Goal: Task Accomplishment & Management: Complete application form

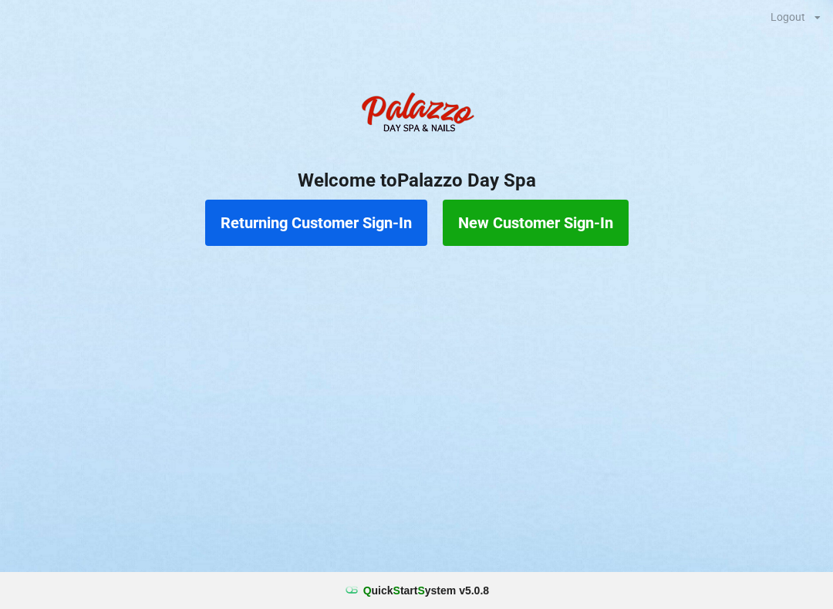
scroll to position [0, 44]
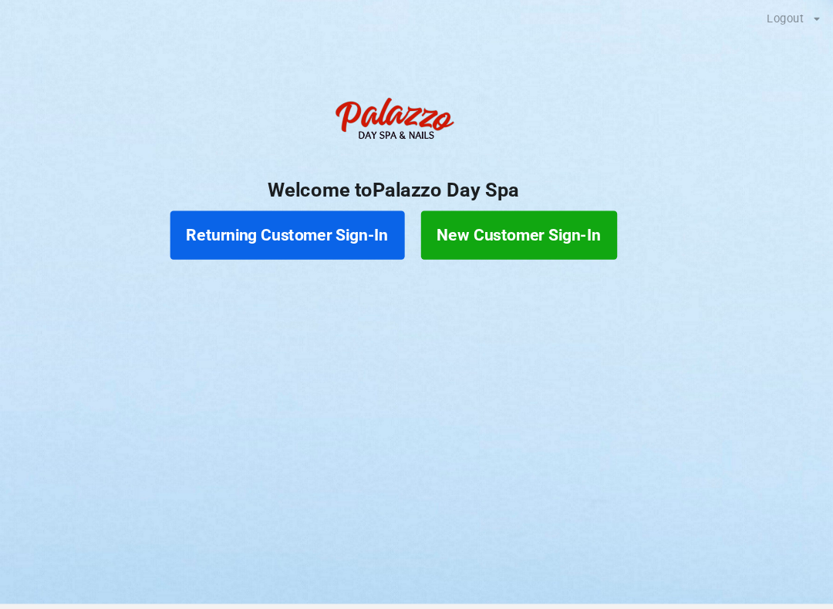
click at [508, 221] on button "New Customer Sign-In" at bounding box center [536, 223] width 186 height 46
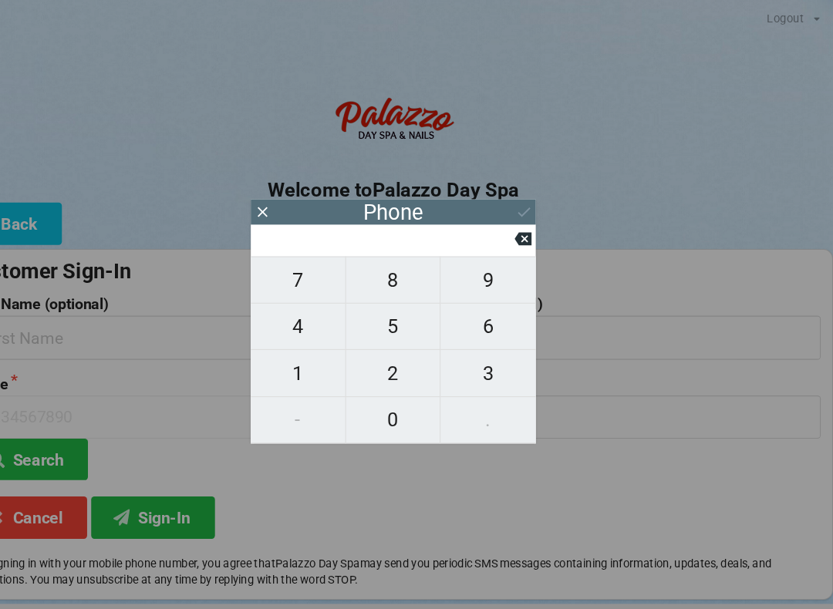
click at [288, 312] on span "4" at bounding box center [325, 309] width 89 height 32
type input "4"
click at [372, 406] on span "0" at bounding box center [416, 398] width 89 height 32
type input "40"
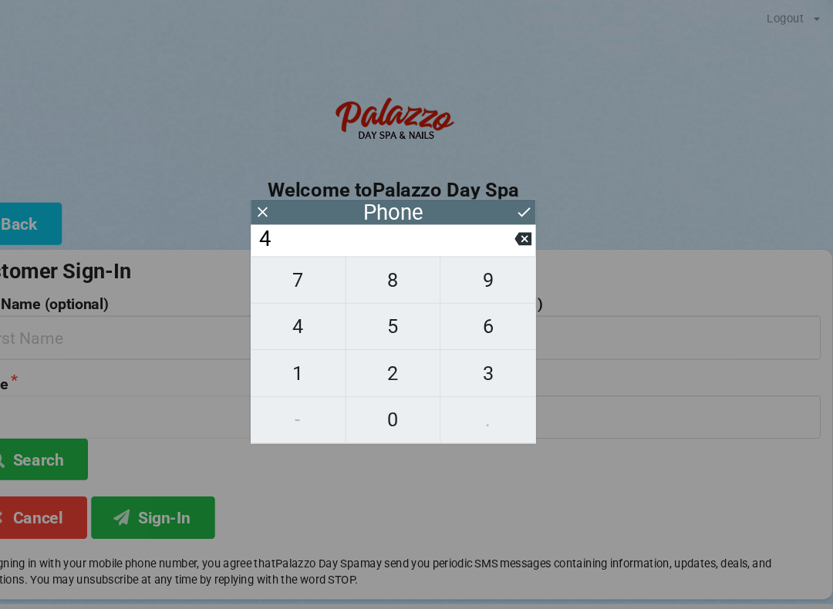
type input "40"
click at [285, 256] on button "7" at bounding box center [326, 265] width 90 height 45
type input "407"
click at [380, 270] on span "8" at bounding box center [416, 265] width 89 height 32
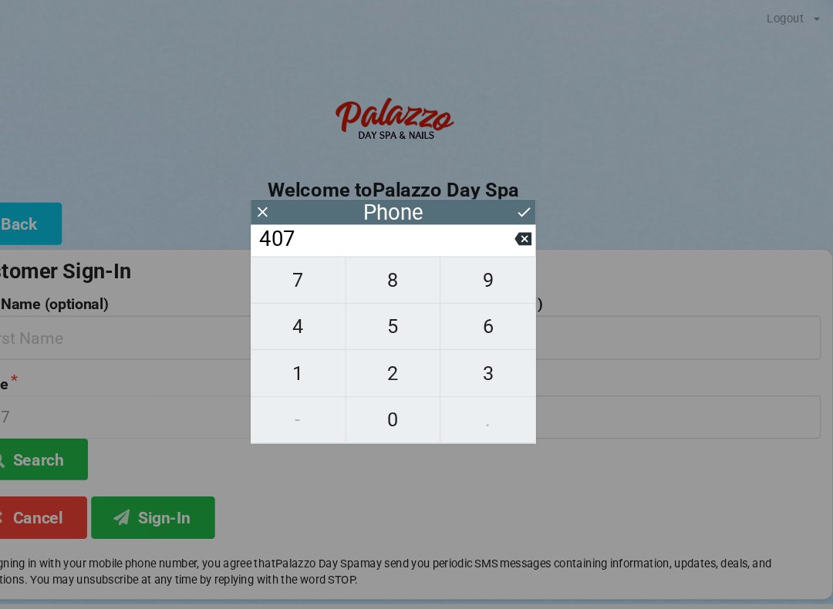
type input "4078"
click at [385, 402] on span "0" at bounding box center [416, 398] width 89 height 32
type input "40780"
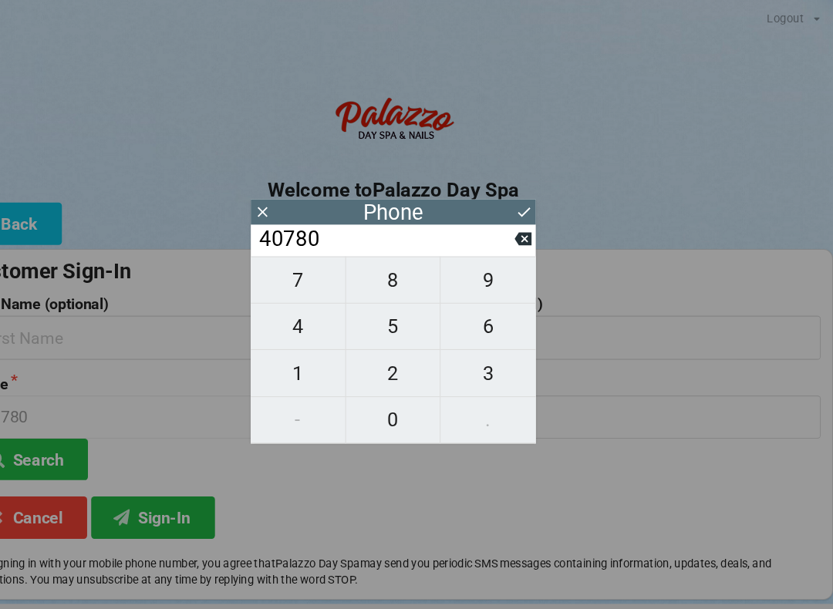
click at [381, 275] on span "8" at bounding box center [416, 265] width 89 height 32
type input "407808"
click at [288, 359] on span "1" at bounding box center [325, 354] width 89 height 32
type input "4078081"
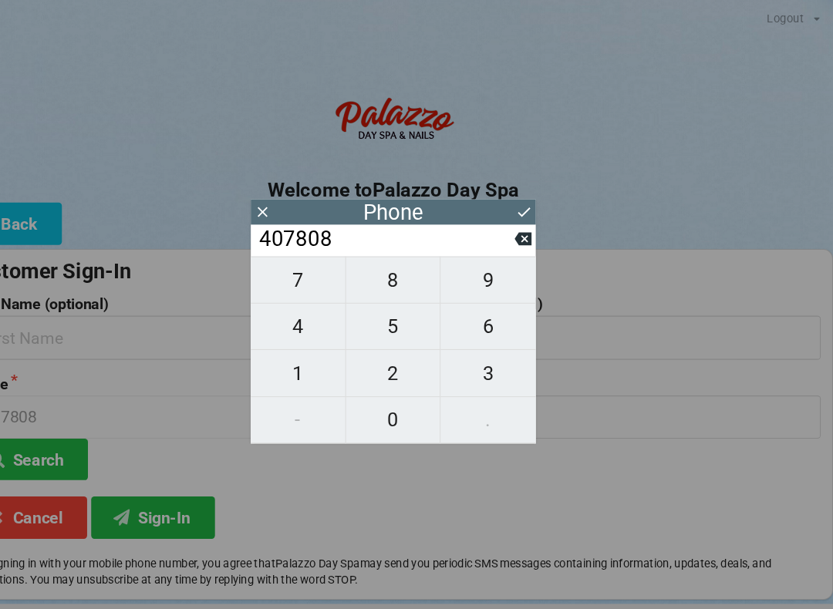
type input "4078081"
click at [376, 396] on span "0" at bounding box center [416, 398] width 89 height 32
type input "40780810"
click at [285, 268] on span "7" at bounding box center [325, 265] width 89 height 32
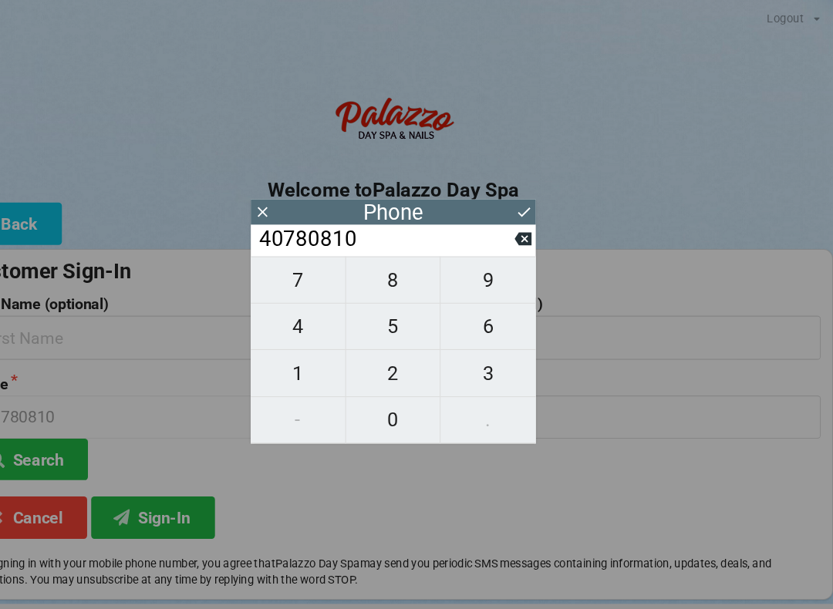
type input "407808107"
click at [481, 315] on span "6" at bounding box center [506, 309] width 90 height 32
type input "4078081076"
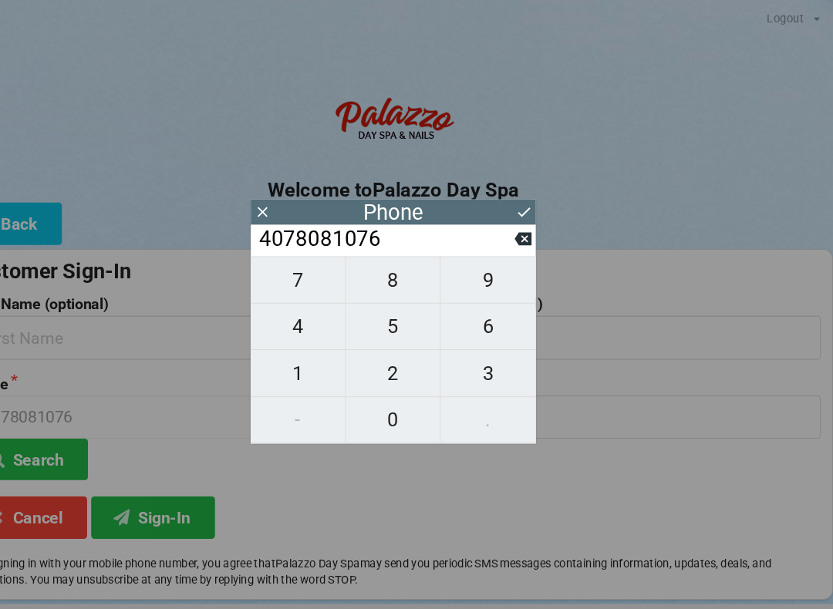
click at [532, 199] on icon at bounding box center [540, 201] width 16 height 16
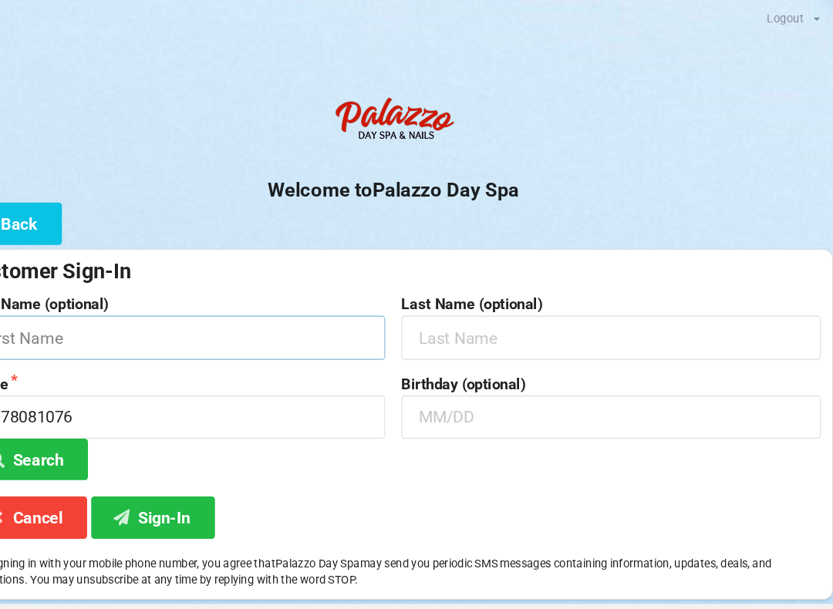
click at [145, 305] on input "text" at bounding box center [210, 319] width 397 height 41
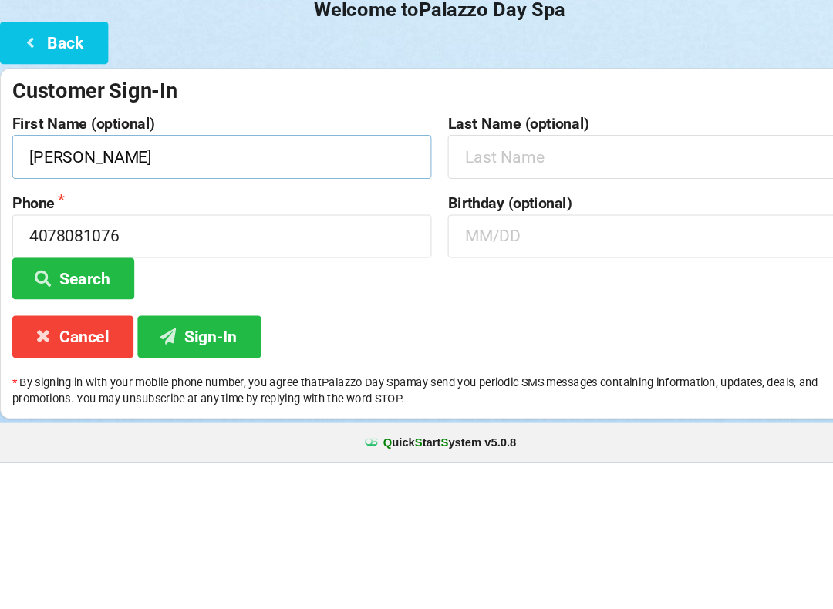
type input "[PERSON_NAME]"
click at [544, 299] on input "text" at bounding box center [622, 319] width 397 height 41
type input "[PERSON_NAME]"
click at [548, 375] on input "text" at bounding box center [622, 395] width 397 height 41
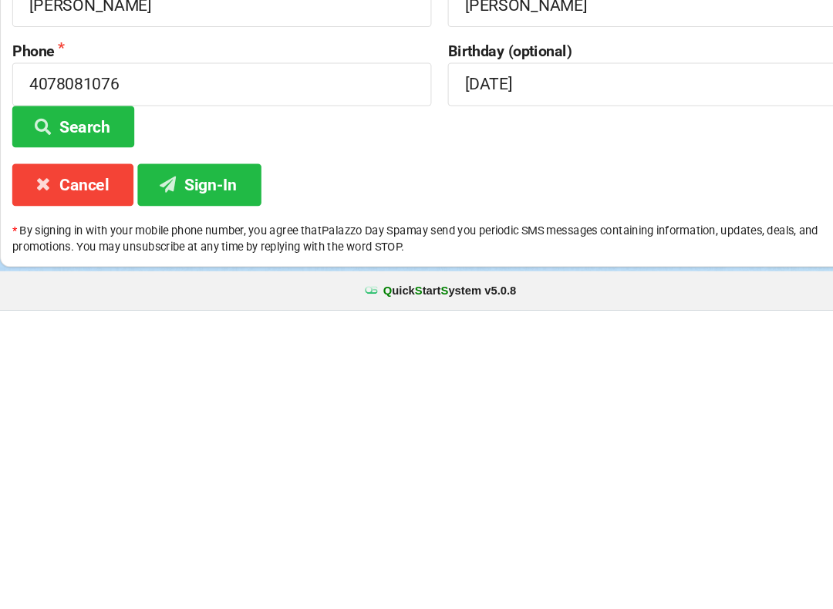
click at [228, 470] on button "Sign-In" at bounding box center [188, 489] width 117 height 39
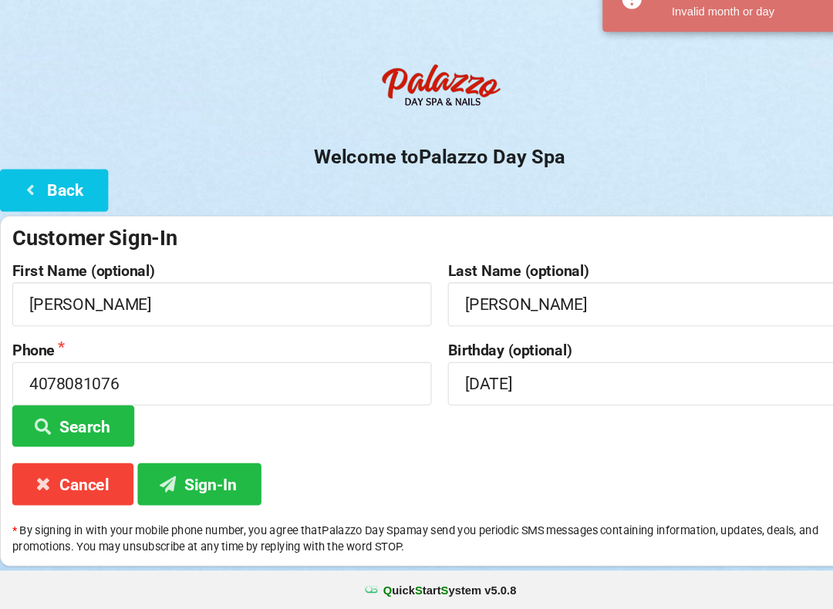
click at [219, 470] on button "Sign-In" at bounding box center [188, 489] width 117 height 39
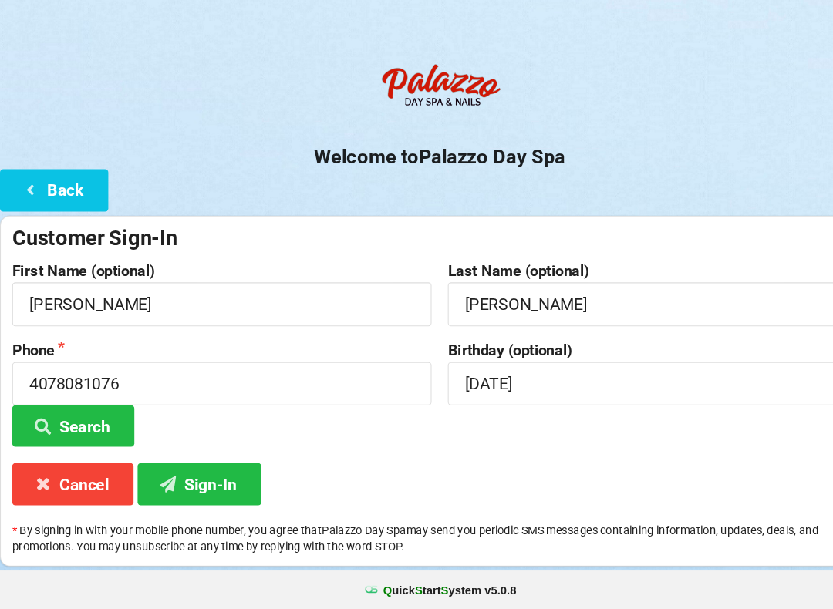
click at [227, 470] on button "Sign-In" at bounding box center [188, 489] width 117 height 39
click at [543, 375] on input "[DATE]" at bounding box center [622, 395] width 397 height 41
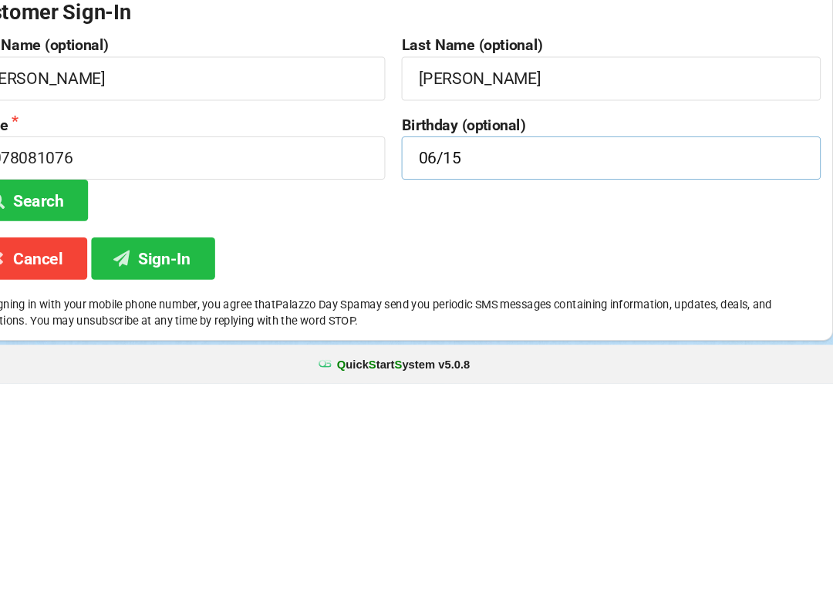
type input "06/15"
click at [166, 470] on button "Sign-In" at bounding box center [188, 489] width 117 height 39
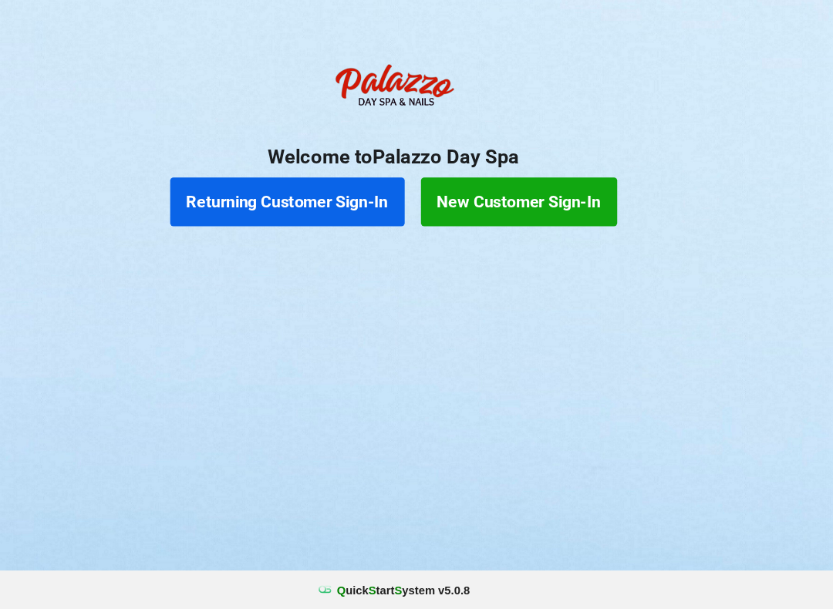
click at [511, 211] on button "New Customer Sign-In" at bounding box center [536, 223] width 186 height 46
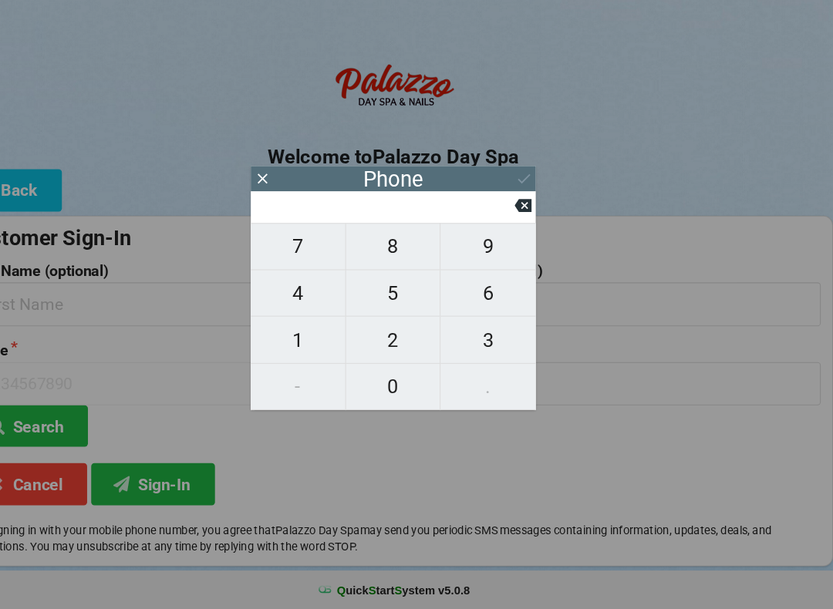
click at [298, 249] on span "7" at bounding box center [325, 265] width 89 height 32
type input "7"
click at [473, 293] on span "6" at bounding box center [506, 309] width 90 height 32
type input "76"
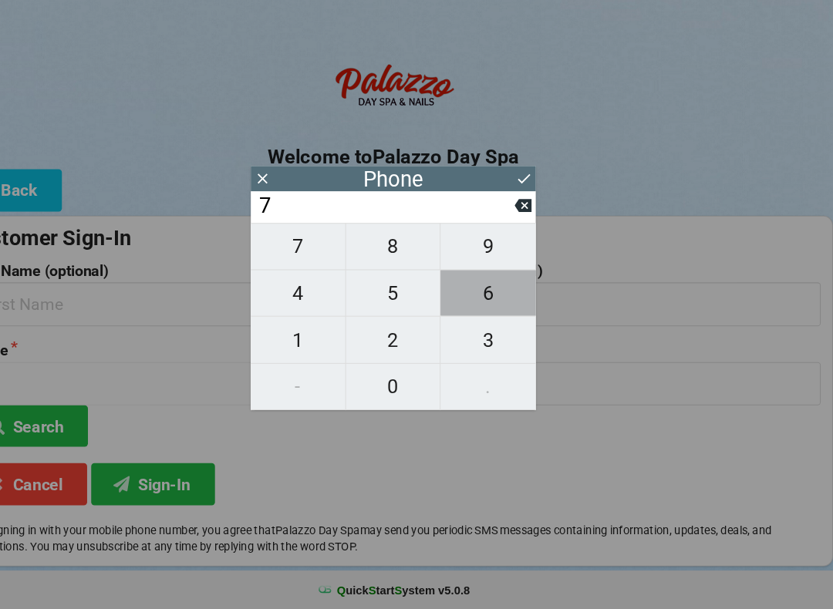
type input "76"
click at [392, 338] on span "2" at bounding box center [416, 354] width 89 height 32
type input "762"
click at [386, 293] on span "5" at bounding box center [416, 309] width 89 height 32
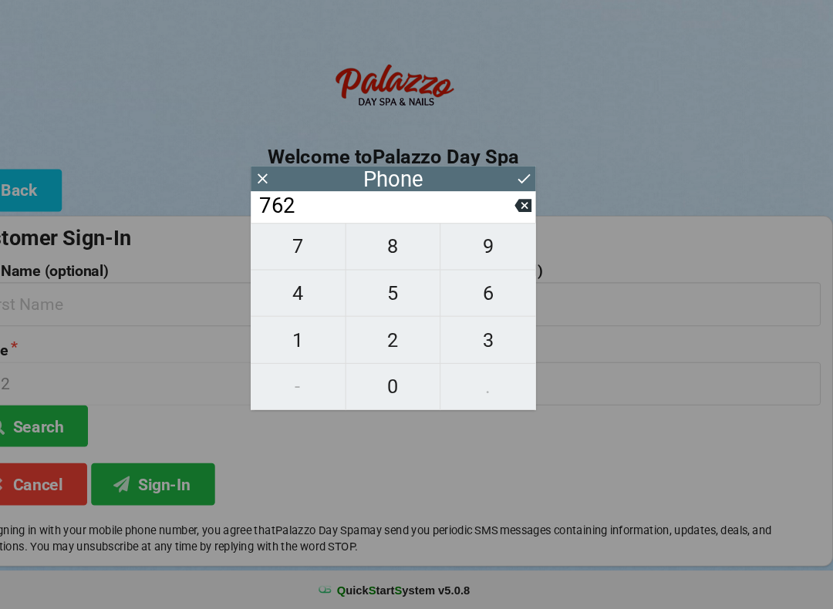
type input "7625"
click at [379, 338] on span "2" at bounding box center [416, 354] width 89 height 32
type input "76252"
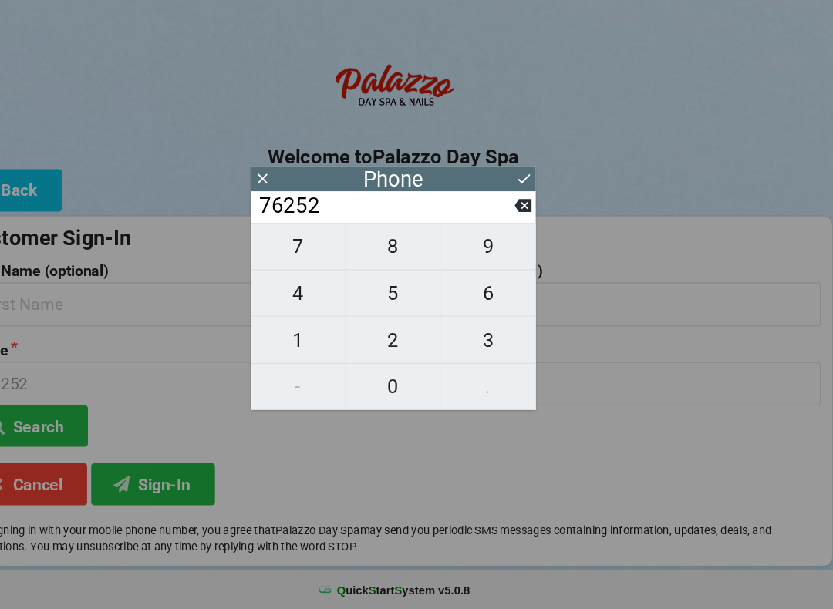
click at [298, 293] on span "4" at bounding box center [325, 309] width 89 height 32
type input "762524"
click at [461, 249] on span "9" at bounding box center [506, 265] width 90 height 32
type input "7625249"
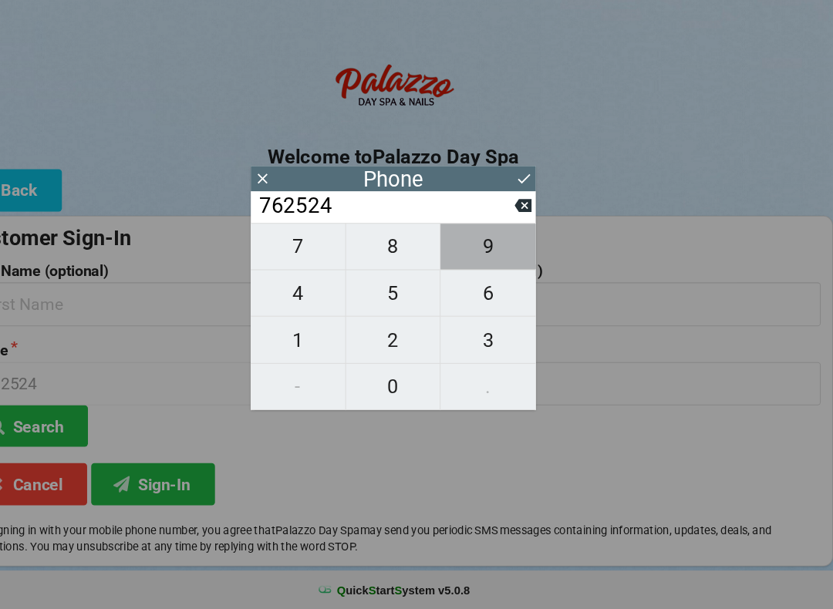
type input "7625249"
click at [288, 293] on span "4" at bounding box center [325, 309] width 89 height 32
type input "76252494"
click at [375, 293] on span "5" at bounding box center [416, 309] width 89 height 32
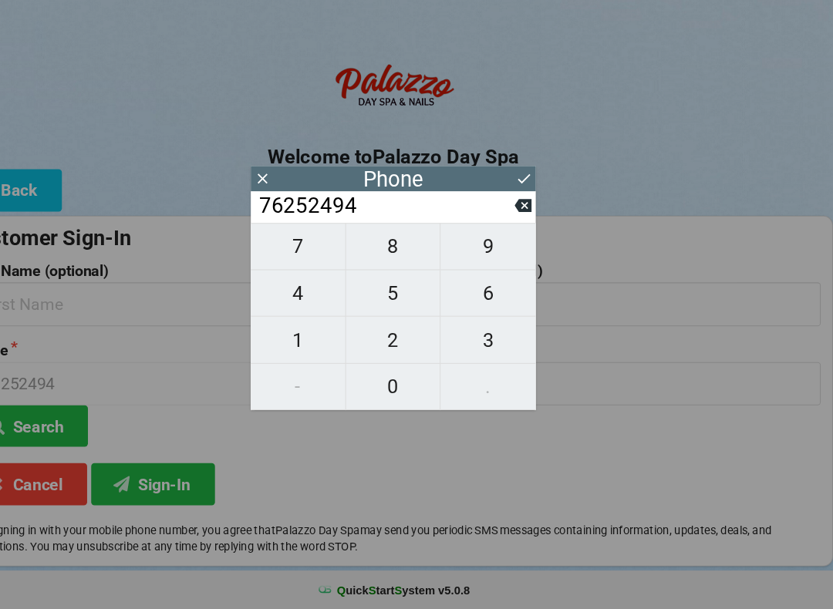
type input "762524945"
click at [473, 293] on span "6" at bounding box center [506, 309] width 90 height 32
type input "7625249456"
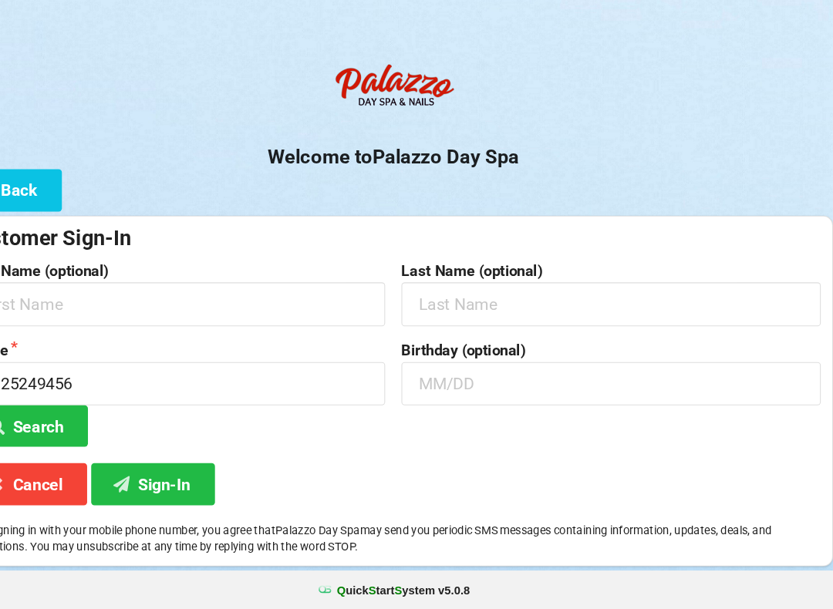
click at [629, 198] on div "Welcome to Palazzo Day Spa Back Customer Sign-In First Name (optional) Last Nam…" at bounding box center [416, 326] width 833 height 484
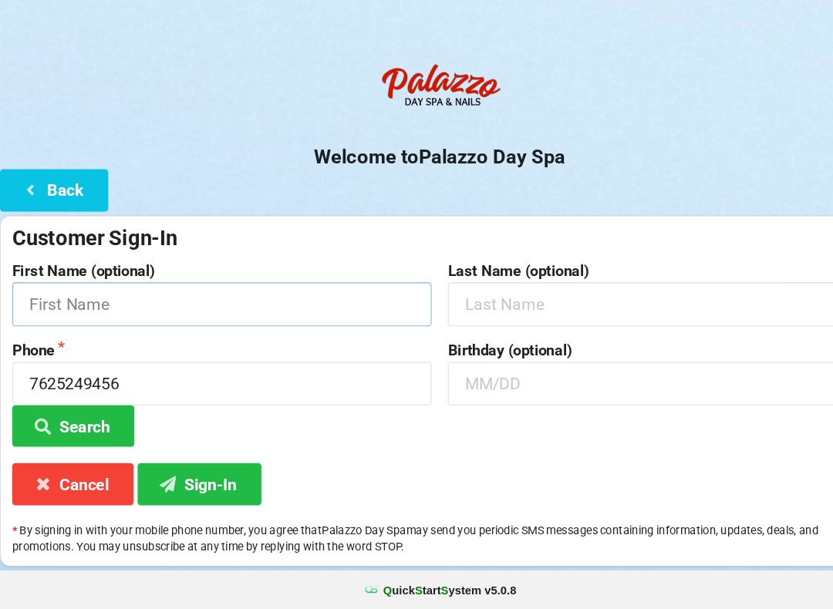
click at [178, 299] on input "text" at bounding box center [210, 319] width 397 height 41
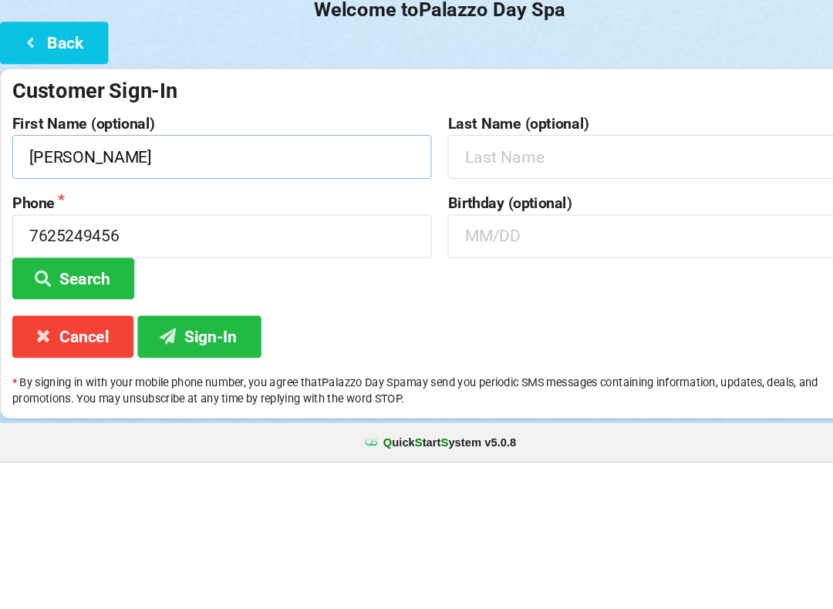
type input "[PERSON_NAME]"
click at [504, 299] on input "text" at bounding box center [622, 319] width 397 height 41
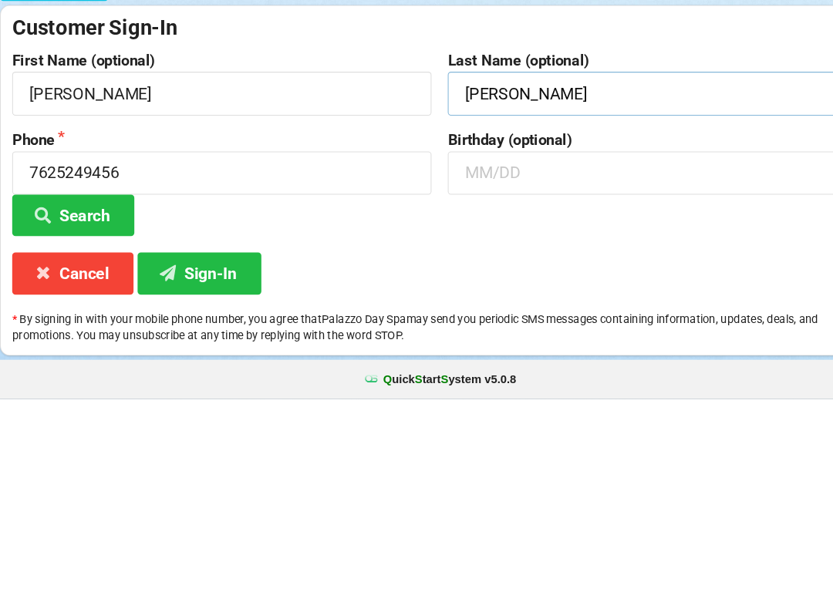
type input "[PERSON_NAME]"
click at [474, 375] on input "text" at bounding box center [622, 395] width 397 height 41
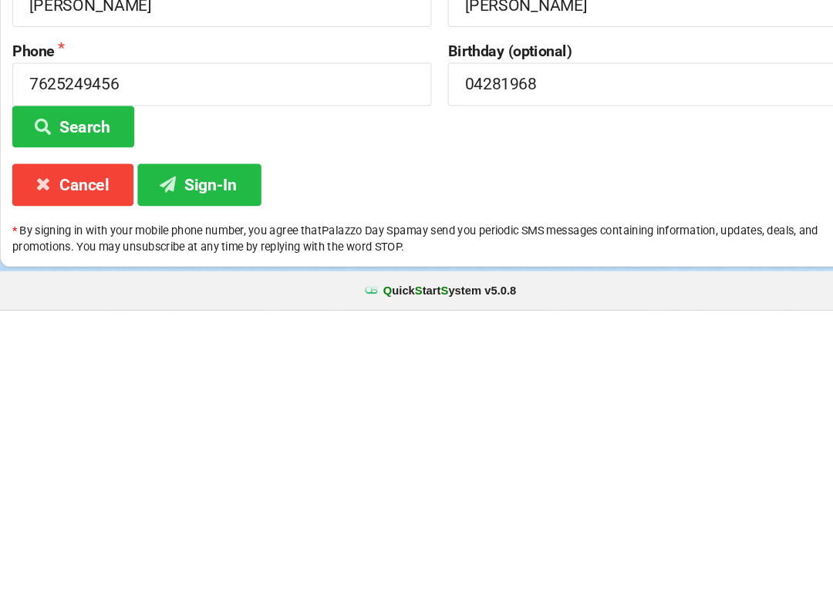
click at [196, 470] on button "Sign-In" at bounding box center [188, 489] width 117 height 39
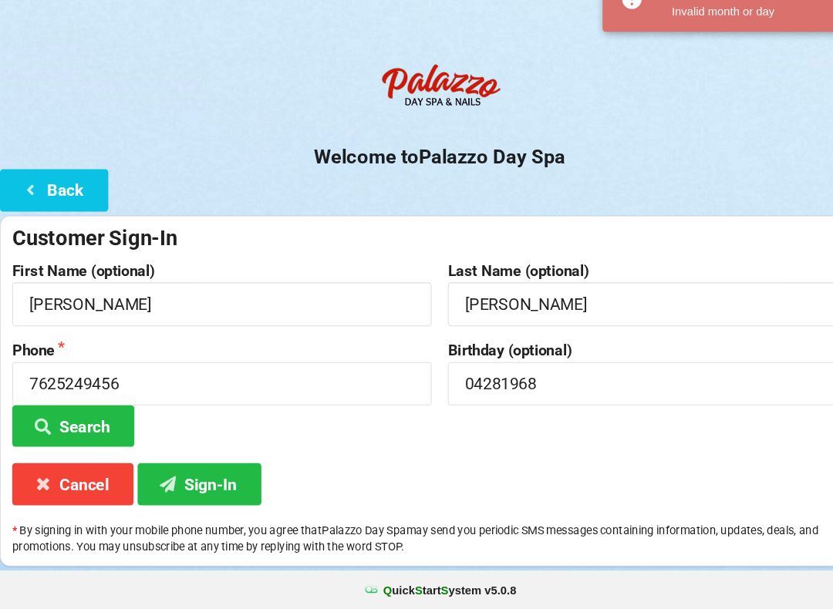
click at [201, 470] on button "Sign-In" at bounding box center [188, 489] width 117 height 39
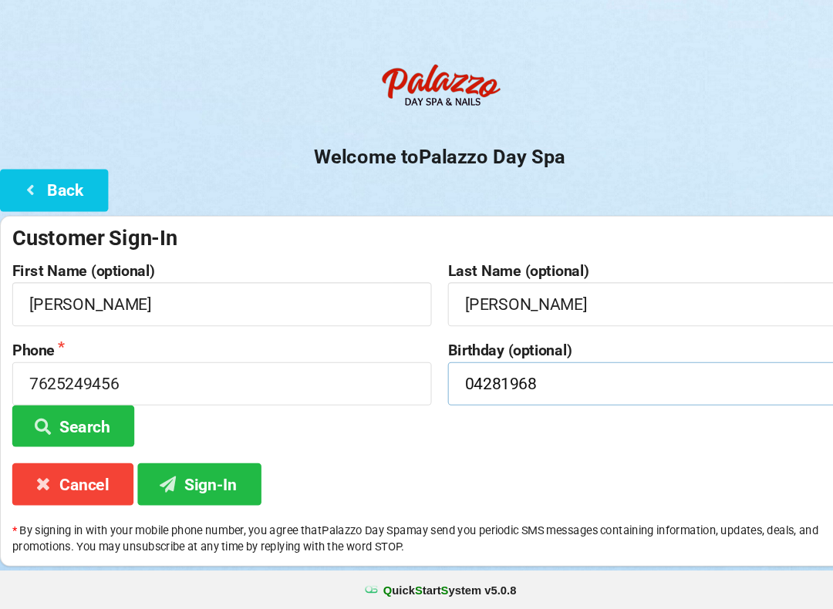
click at [533, 375] on input "04281968" at bounding box center [622, 395] width 397 height 41
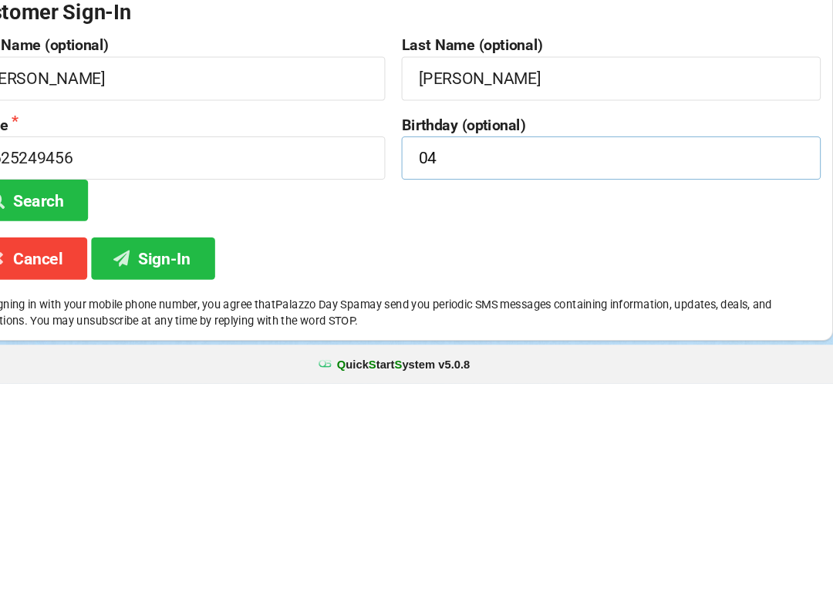
type input "0"
click at [157, 470] on button "Sign-In" at bounding box center [188, 489] width 117 height 39
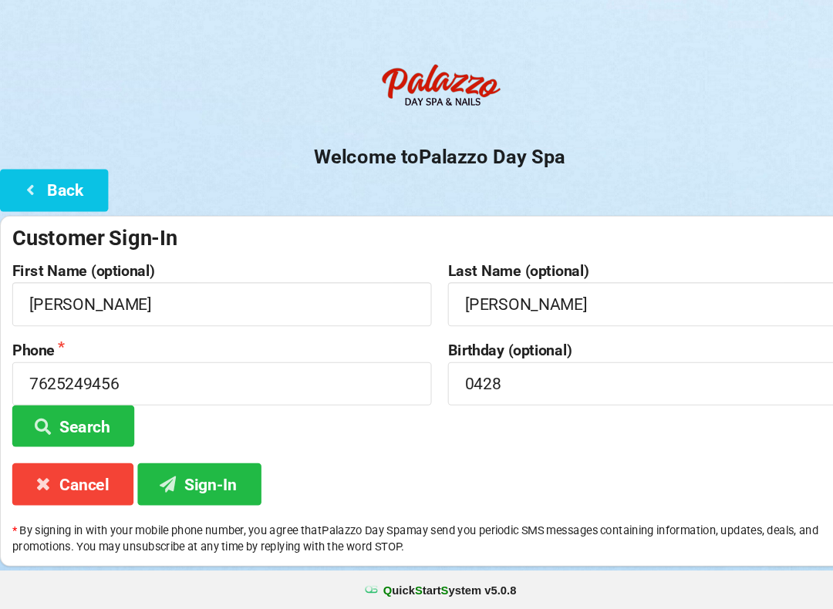
click at [200, 470] on button "Sign-In" at bounding box center [188, 489] width 117 height 39
click at [197, 470] on button "Sign-In" at bounding box center [188, 489] width 117 height 39
click at [489, 375] on input "0428" at bounding box center [622, 395] width 397 height 41
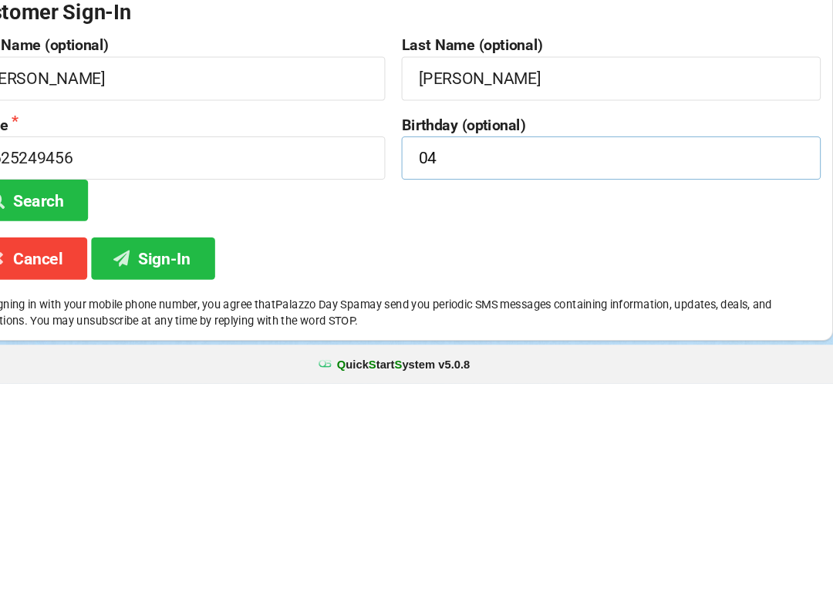
type input "0"
click at [160, 470] on button "Sign-In" at bounding box center [188, 489] width 117 height 39
